Goal: Task Accomplishment & Management: Use online tool/utility

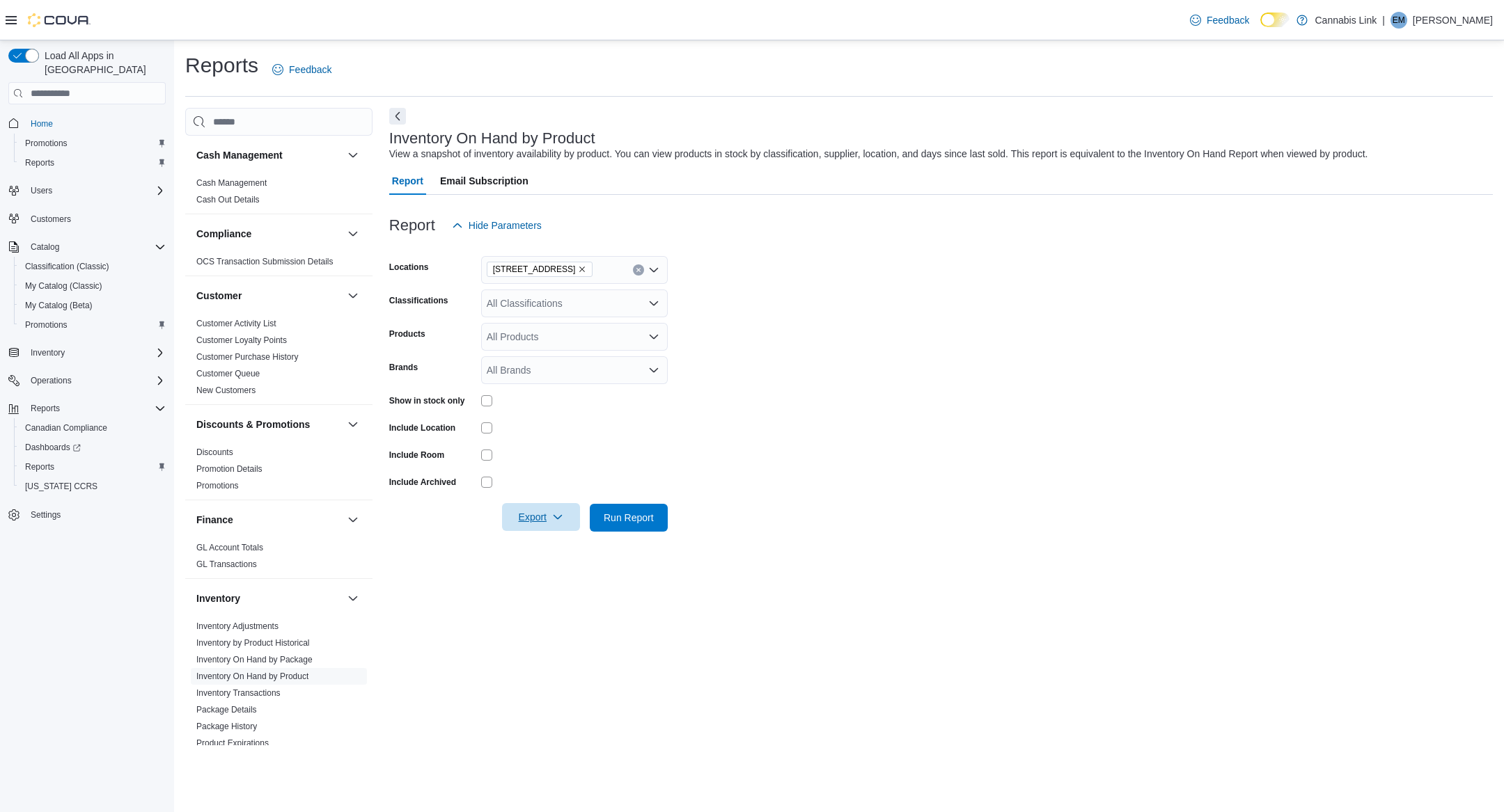
click at [540, 512] on span "Export" at bounding box center [540, 517] width 61 height 28
click at [573, 548] on span "Export to Excel" at bounding box center [541, 546] width 63 height 11
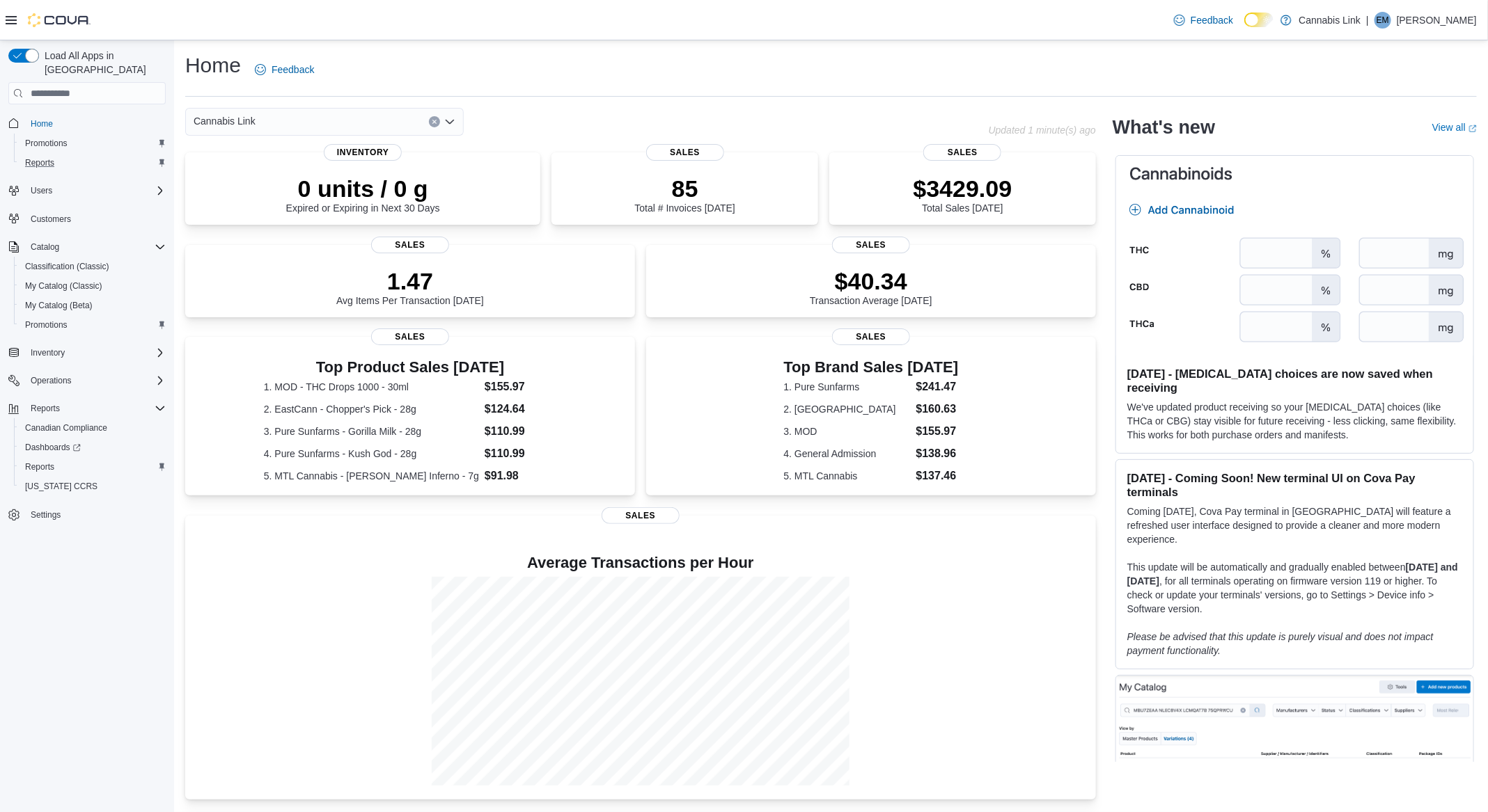
click at [88, 155] on div "Reports" at bounding box center [93, 163] width 147 height 16
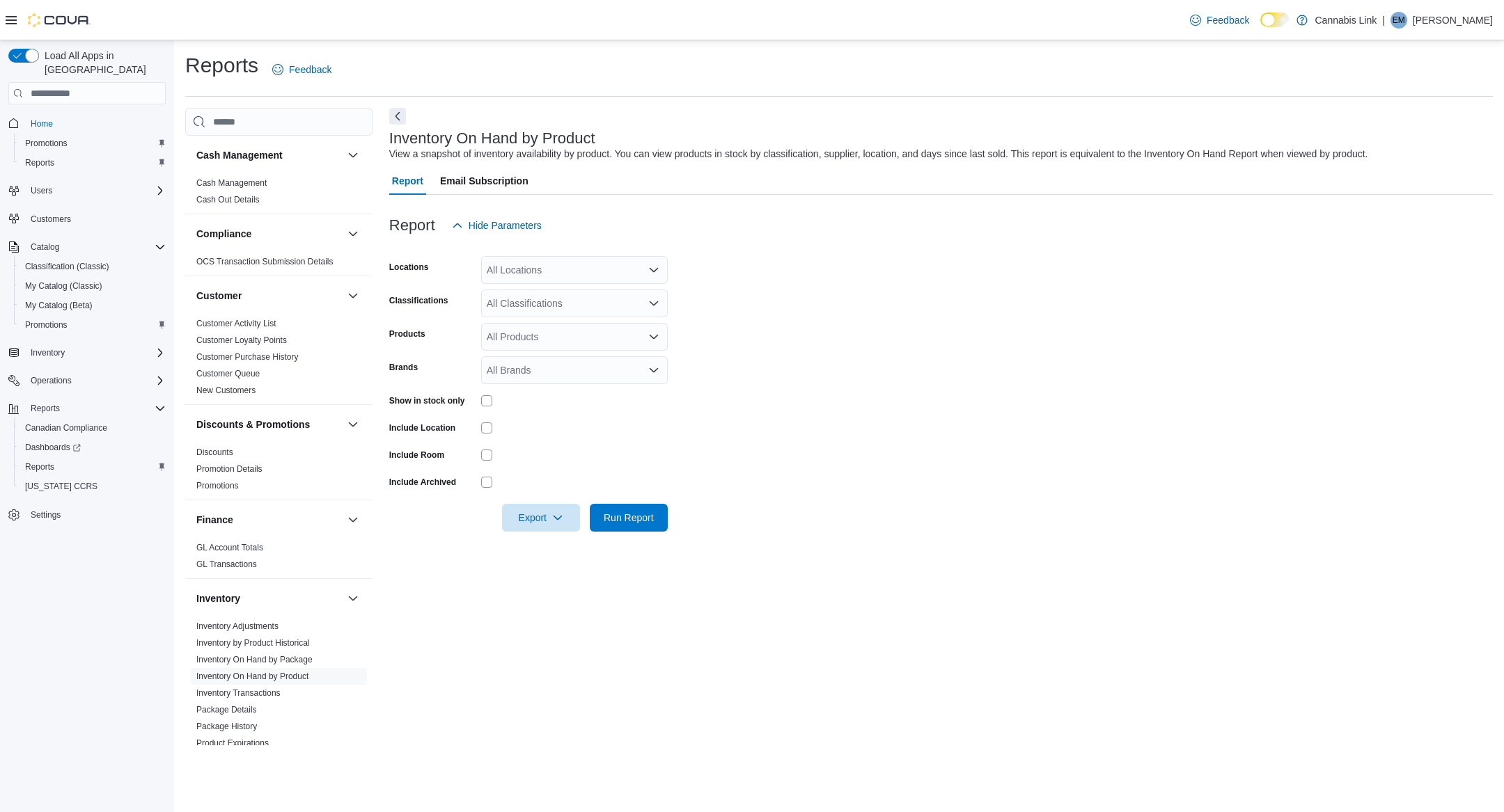
click at [554, 259] on div "All Locations" at bounding box center [575, 270] width 187 height 28
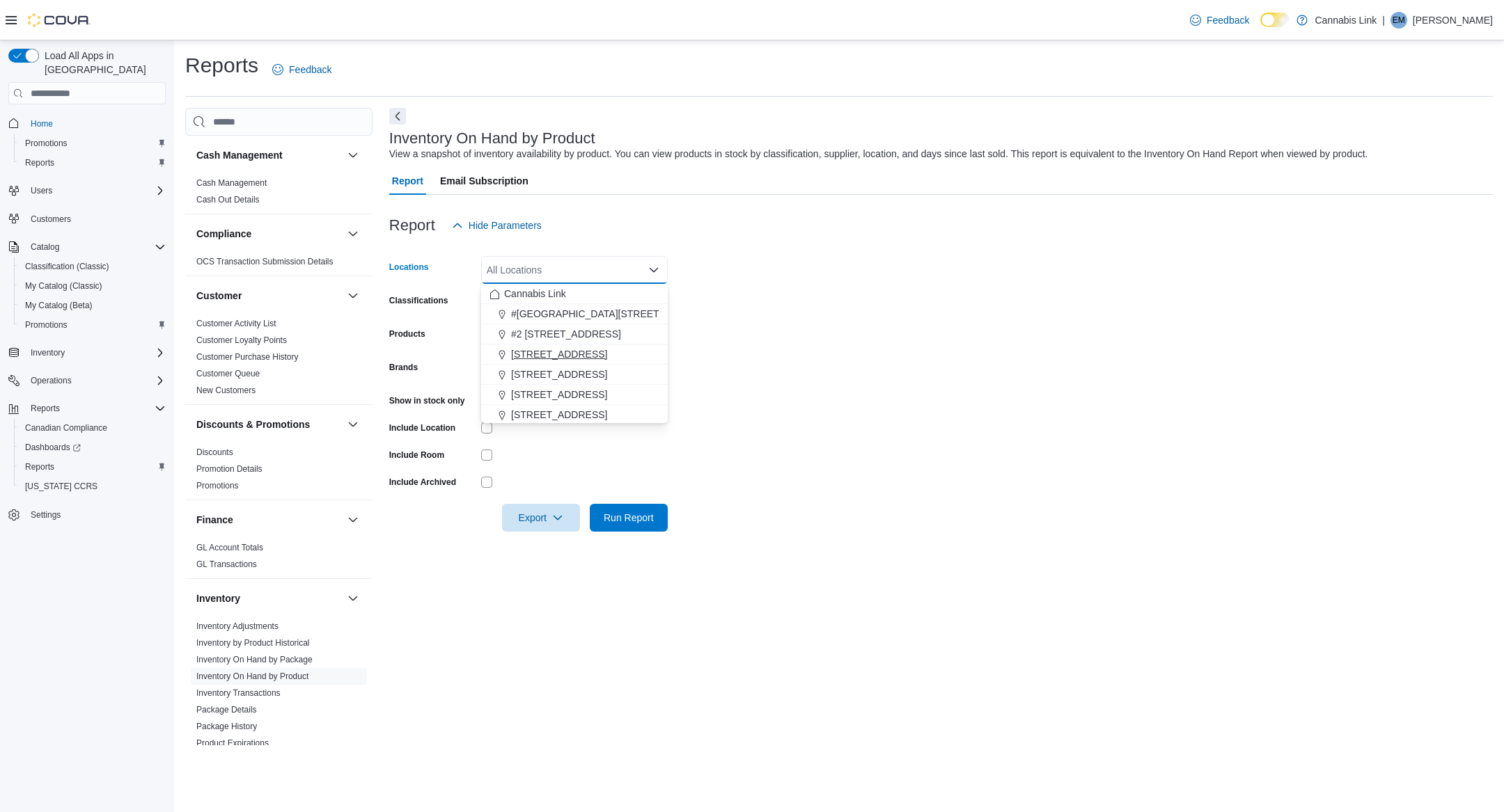
click at [644, 355] on div "[STREET_ADDRESS]" at bounding box center [574, 354] width 169 height 14
click at [571, 464] on div at bounding box center [575, 455] width 187 height 21
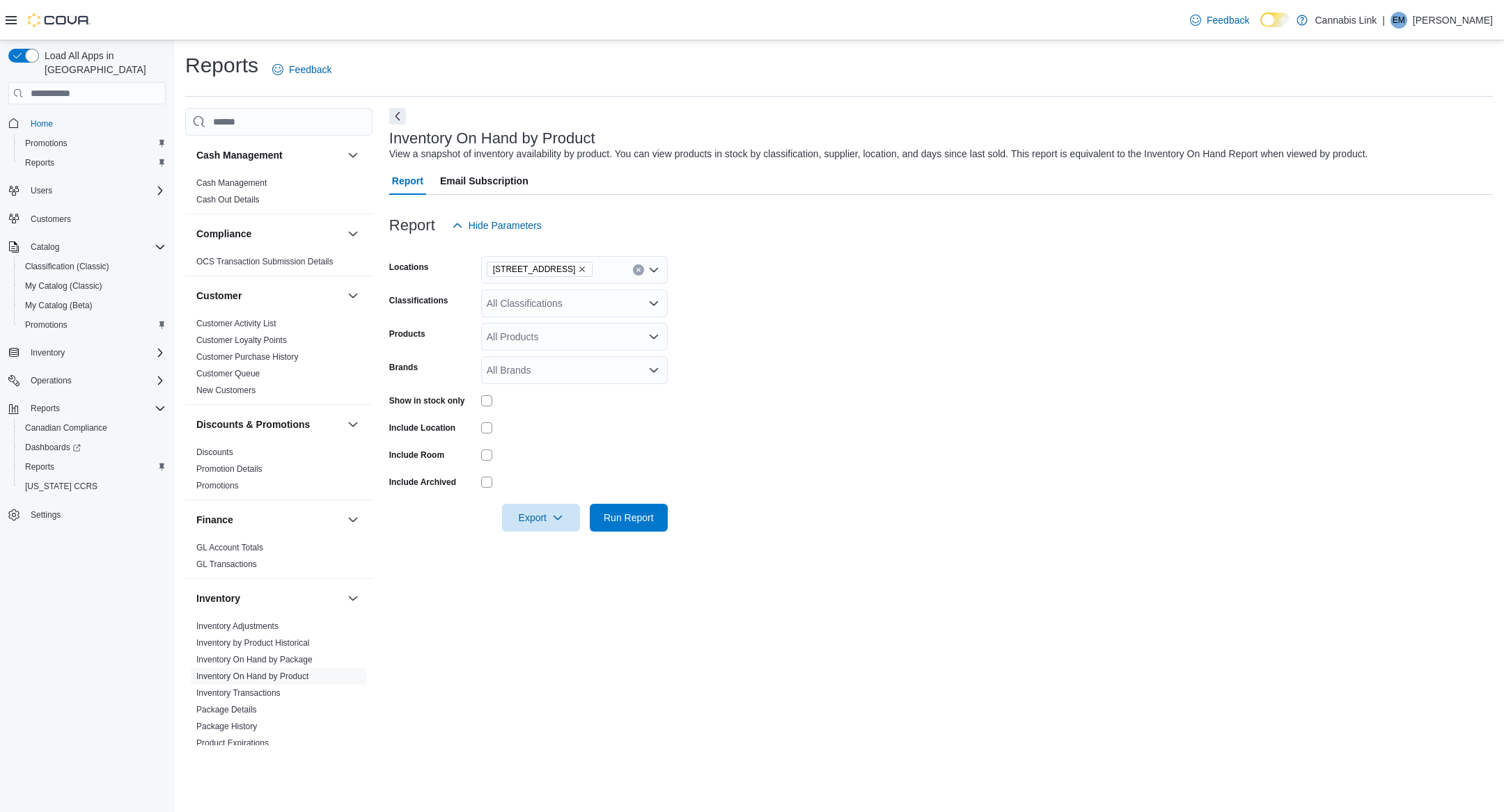
click at [491, 393] on div at bounding box center [575, 400] width 187 height 21
click at [540, 513] on span "Export" at bounding box center [540, 517] width 61 height 28
click at [551, 545] on span "Export to Excel" at bounding box center [541, 546] width 63 height 11
